Goal: Use online tool/utility: Utilize a website feature to perform a specific function

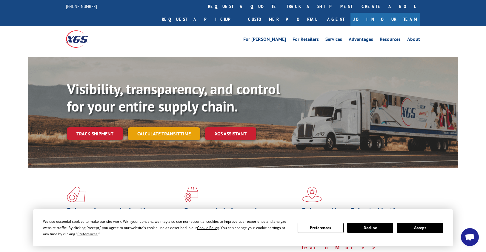
click at [168, 127] on link "Calculate transit time" at bounding box center [164, 133] width 73 height 13
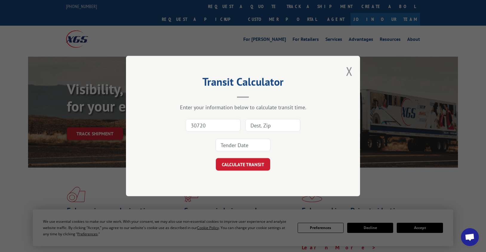
type input "30720"
click at [261, 123] on input at bounding box center [272, 125] width 55 height 13
type input "11377"
click at [236, 143] on input at bounding box center [242, 145] width 55 height 13
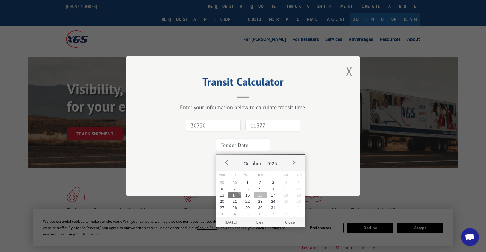
click at [256, 195] on button "16" at bounding box center [260, 195] width 13 height 6
type input "[DATE]"
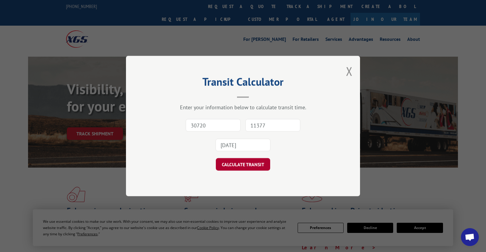
click at [245, 164] on button "CALCULATE TRANSIT" at bounding box center [243, 164] width 54 height 13
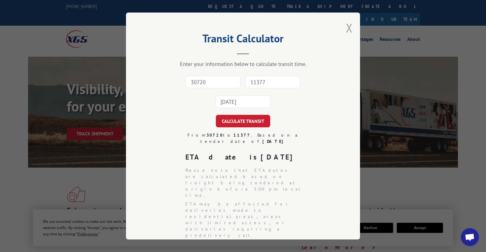
click at [346, 26] on button "Close modal" at bounding box center [349, 28] width 7 height 16
